Goal: Task Accomplishment & Management: Manage account settings

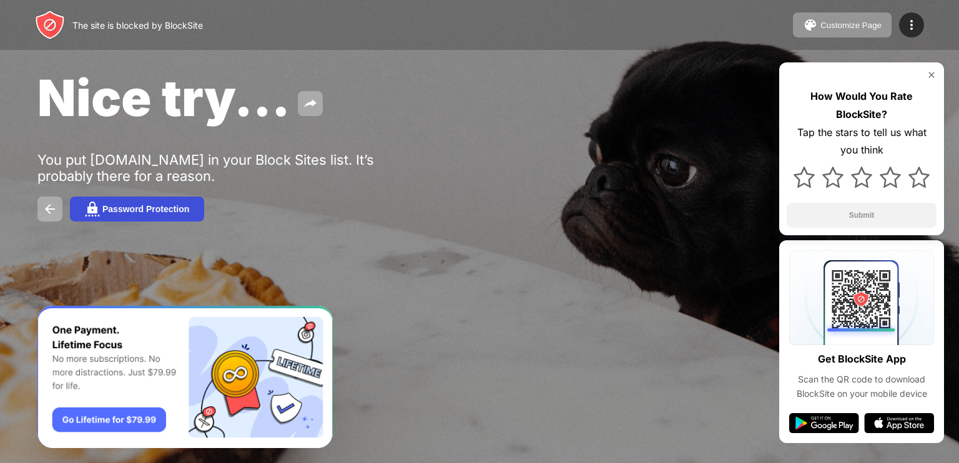
click at [167, 214] on div "Password Protection" at bounding box center [145, 209] width 87 height 10
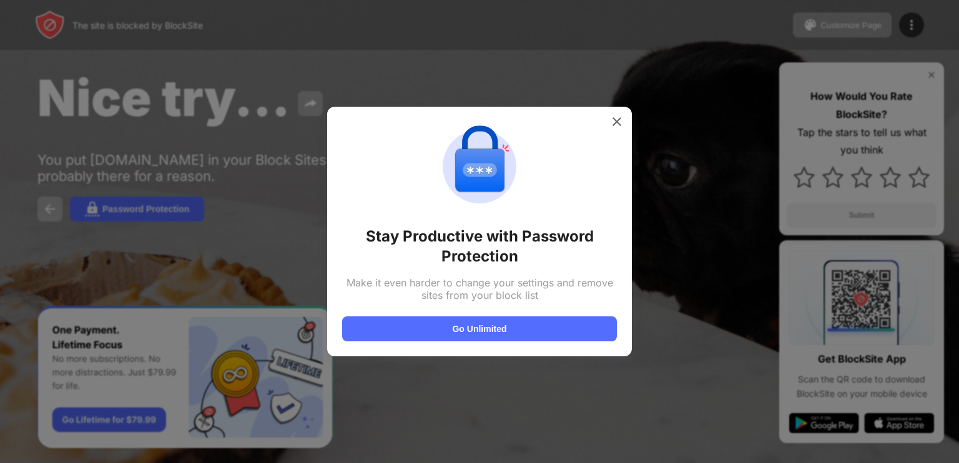
click at [194, 242] on div at bounding box center [479, 231] width 959 height 463
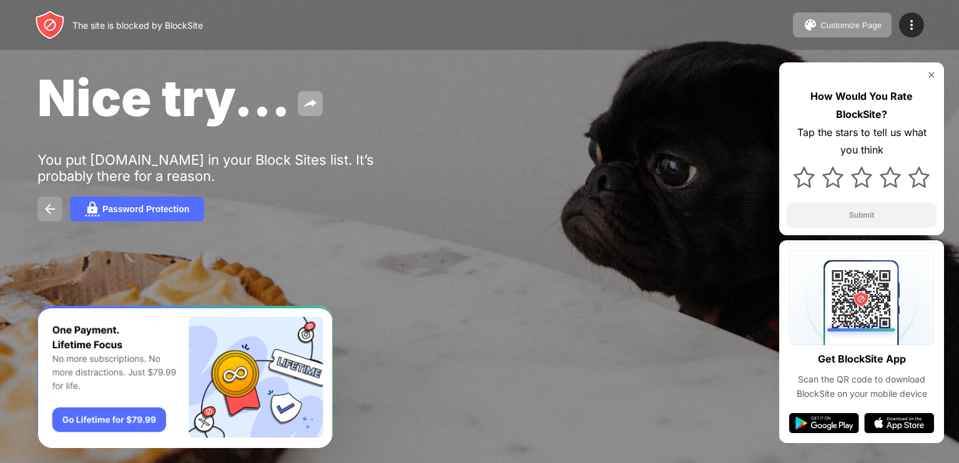
click at [44, 211] on img at bounding box center [49, 209] width 15 height 15
click at [35, 216] on div "Nice try... You put [DOMAIN_NAME] in your Block Sites list. It’s probably there…" at bounding box center [479, 144] width 959 height 289
click at [40, 217] on button at bounding box center [49, 209] width 25 height 25
click at [327, 62] on div "Nice try... You put [DOMAIN_NAME] in your Block Sites list. It’s probably there…" at bounding box center [479, 144] width 959 height 289
click at [912, 26] on img at bounding box center [911, 24] width 15 height 15
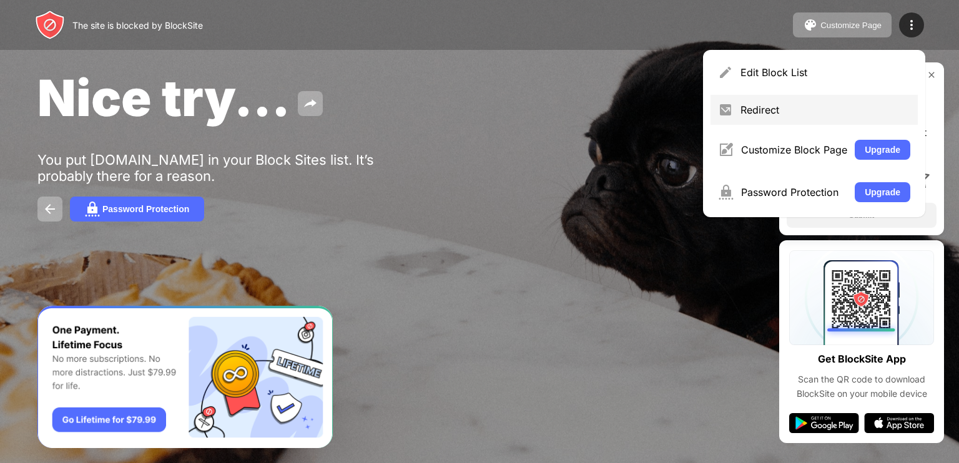
click at [797, 107] on div "Redirect" at bounding box center [826, 110] width 170 height 12
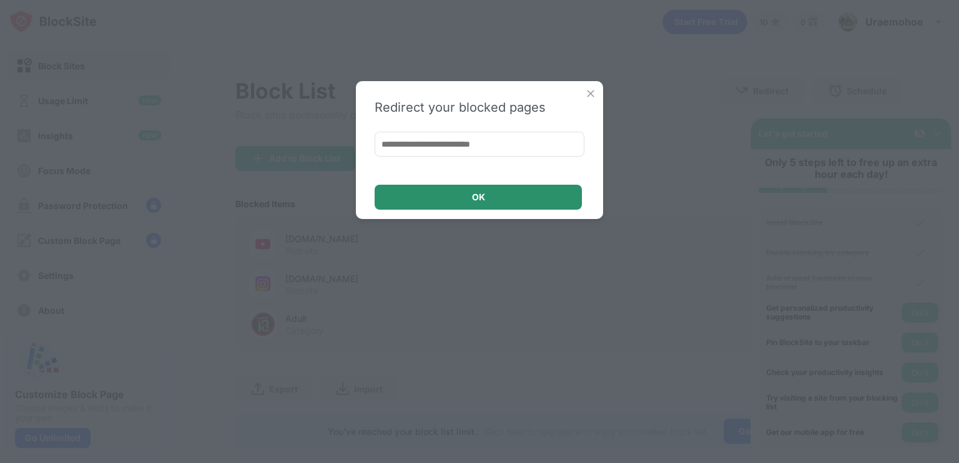
click at [490, 192] on div "OK" at bounding box center [478, 197] width 207 height 25
click at [590, 92] on img at bounding box center [591, 93] width 12 height 12
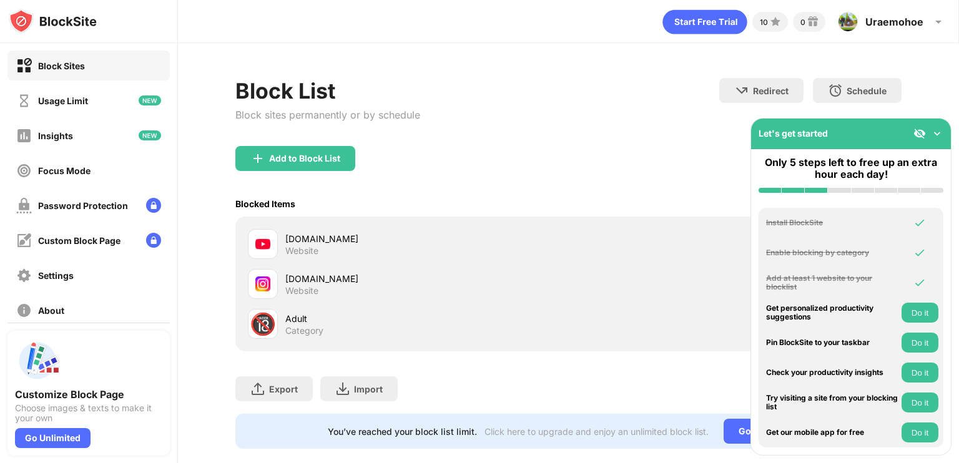
click at [555, 221] on div "[DOMAIN_NAME] Website [DOMAIN_NAME] Website 🔞 Adult Category" at bounding box center [568, 284] width 666 height 135
click at [257, 262] on div "[DOMAIN_NAME] Website" at bounding box center [568, 244] width 651 height 40
click at [290, 245] on div "Website" at bounding box center [301, 250] width 33 height 11
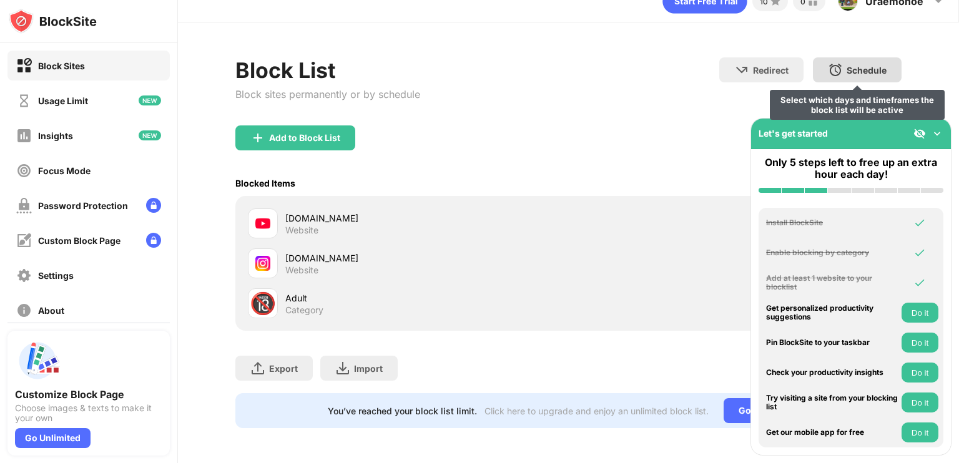
click at [862, 65] on div "Schedule" at bounding box center [867, 70] width 40 height 11
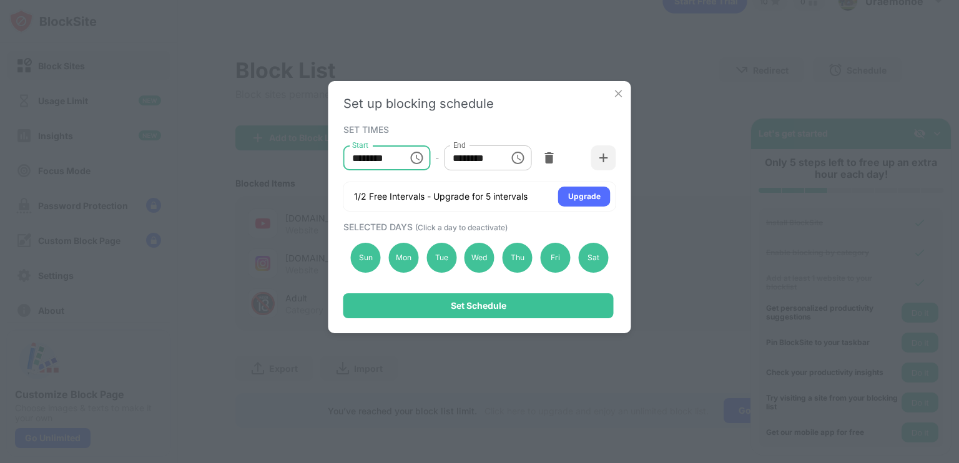
click at [396, 155] on input "********" at bounding box center [372, 158] width 56 height 25
click at [475, 224] on span "(Click a day to deactivate)" at bounding box center [461, 227] width 92 height 9
click at [355, 252] on div "Sun" at bounding box center [366, 258] width 30 height 30
click at [601, 257] on div "Sat" at bounding box center [593, 258] width 30 height 30
click at [545, 258] on div "Fri" at bounding box center [556, 258] width 30 height 30
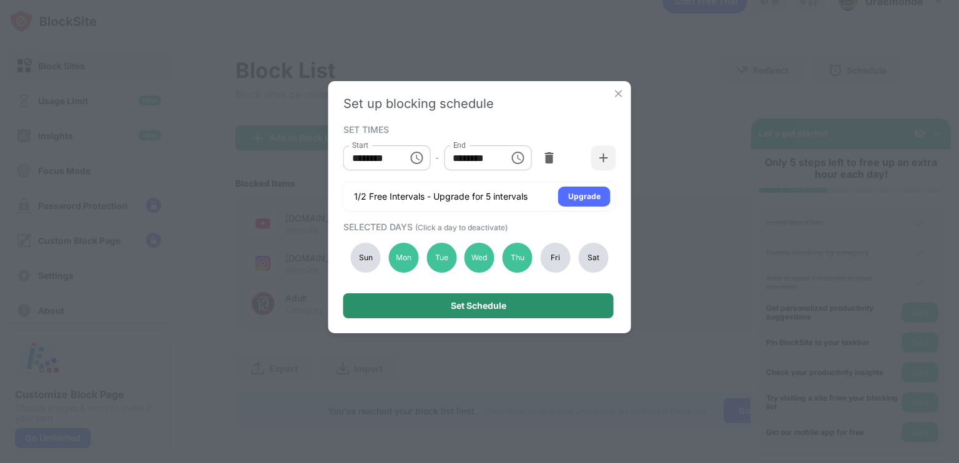
click at [520, 303] on div "Set Schedule" at bounding box center [479, 306] width 270 height 25
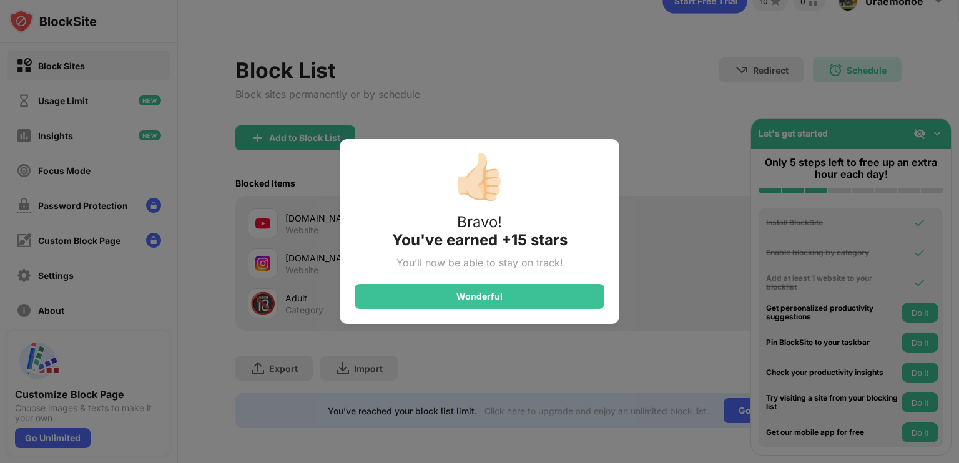
click at [499, 282] on div "👍🏻 Bravo! You've earned +15 stars You’ll now be able to stay on track! Wonderful" at bounding box center [480, 231] width 280 height 185
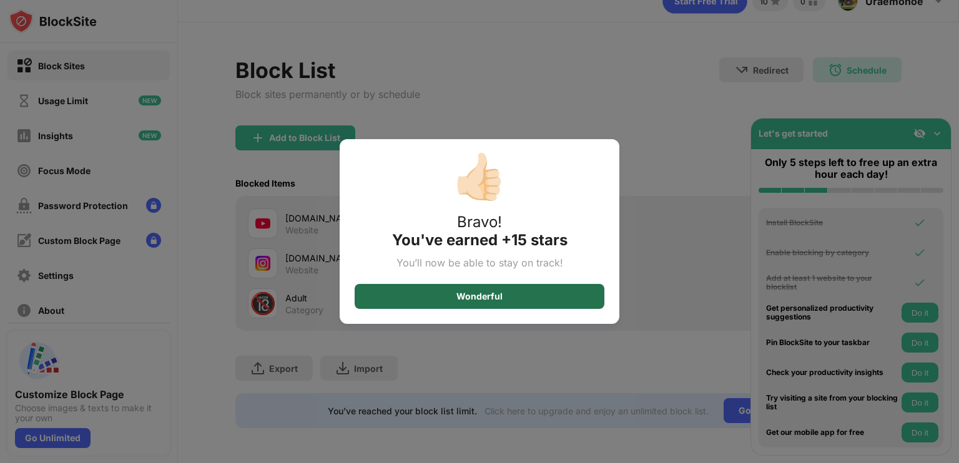
click at [499, 285] on div "Wonderful" at bounding box center [480, 296] width 250 height 25
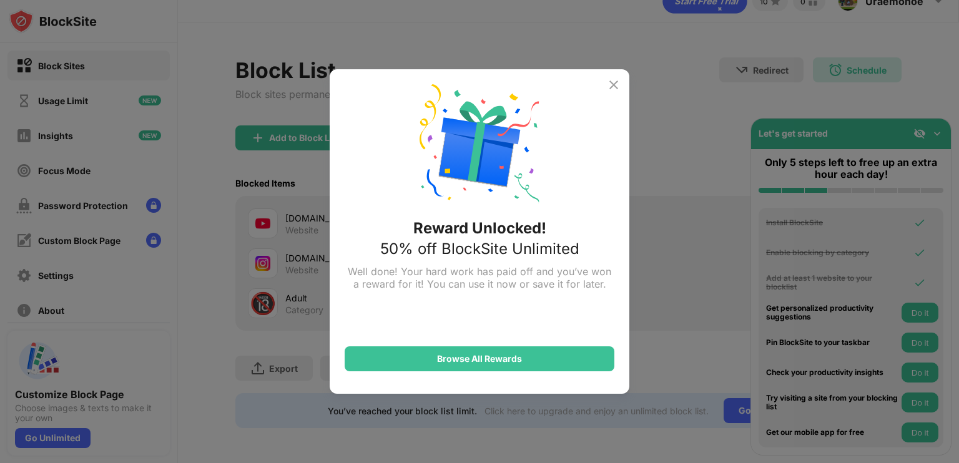
click at [609, 86] on img at bounding box center [613, 84] width 15 height 15
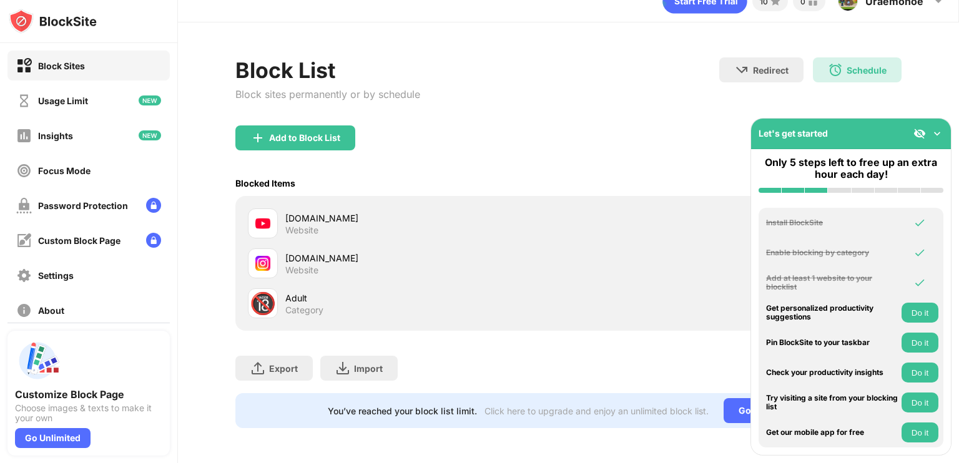
click at [374, 244] on div "[DOMAIN_NAME] Website" at bounding box center [568, 264] width 651 height 40
drag, startPoint x: 732, startPoint y: 52, endPoint x: 823, endPoint y: 99, distance: 102.0
click at [823, 99] on div "Redirect Choose a site to be redirected to when blocking is active Schedule 10:…" at bounding box center [811, 83] width 182 height 53
click at [936, 129] on img at bounding box center [937, 133] width 12 height 12
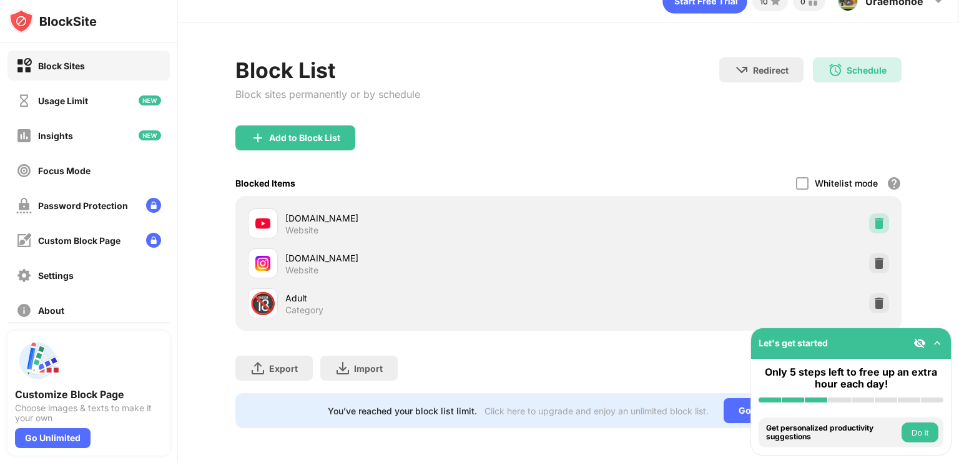
click at [869, 214] on div at bounding box center [879, 224] width 20 height 20
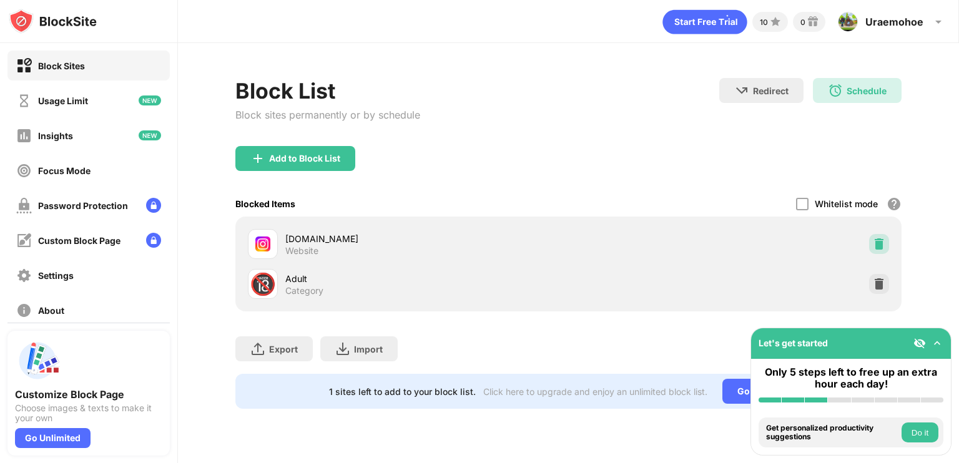
click at [880, 240] on img at bounding box center [879, 244] width 12 height 12
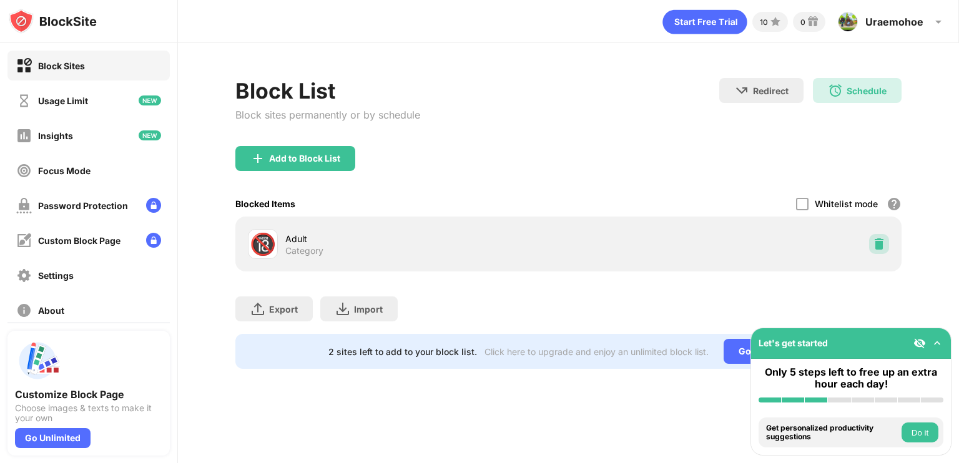
click at [880, 240] on img at bounding box center [879, 244] width 12 height 12
